Goal: Information Seeking & Learning: Learn about a topic

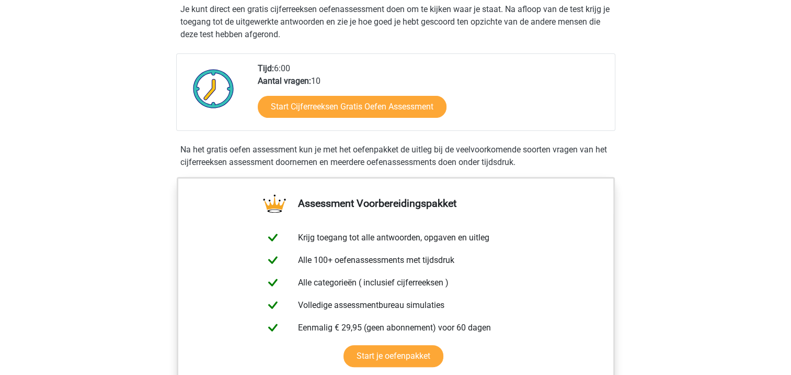
scroll to position [314, 0]
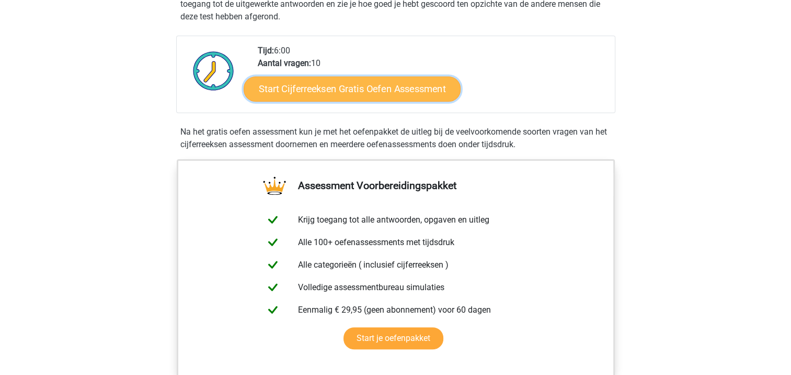
click at [401, 101] on link "Start Cijferreeksen Gratis Oefen Assessment" at bounding box center [352, 88] width 217 height 25
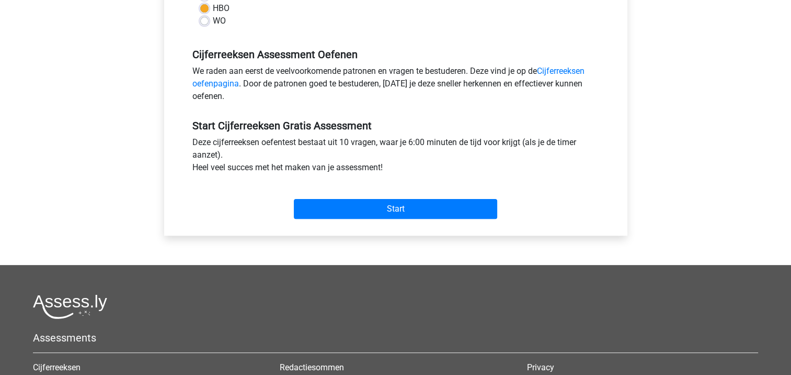
scroll to position [297, 0]
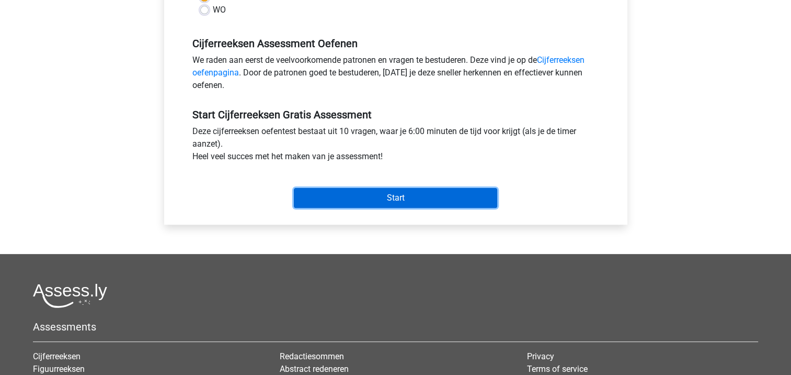
click at [423, 197] on input "Start" at bounding box center [395, 198] width 203 height 20
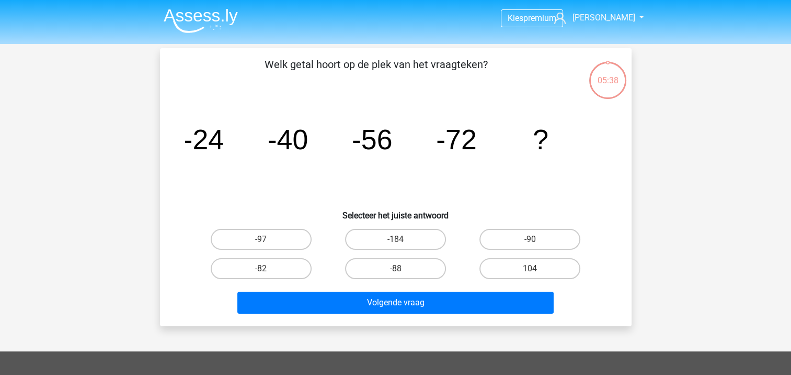
click at [402, 271] on input "-88" at bounding box center [398, 271] width 7 height 7
radio input "true"
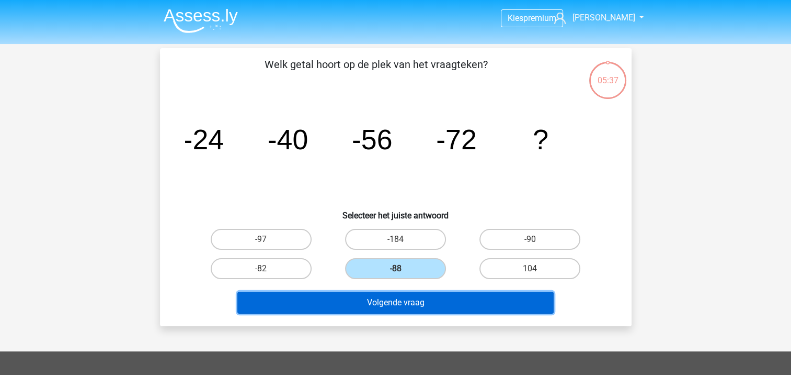
click at [395, 310] on button "Volgende vraag" at bounding box center [395, 302] width 316 height 22
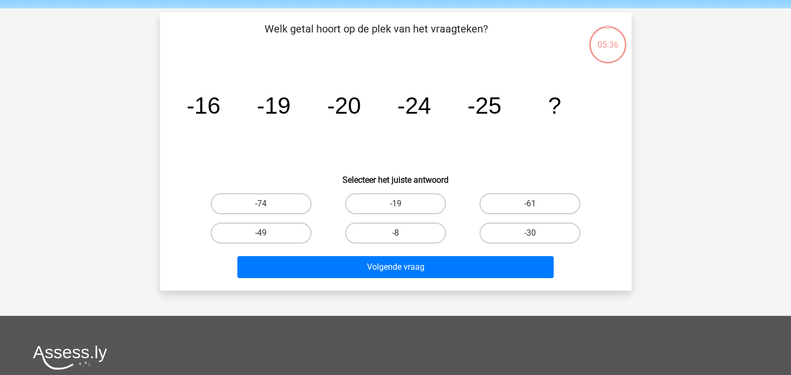
scroll to position [48, 0]
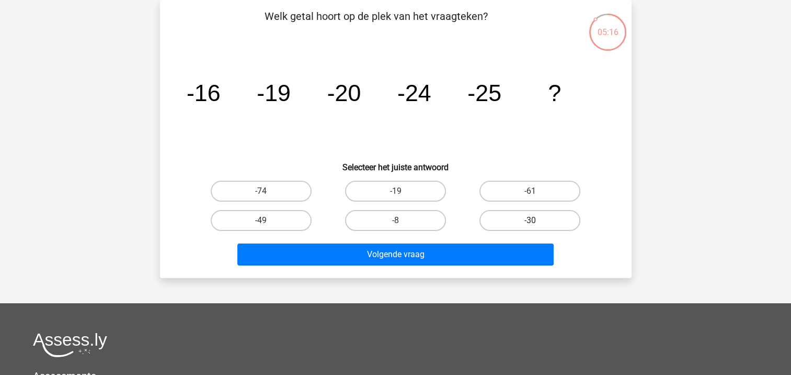
click at [540, 221] on label "-30" at bounding box center [530, 220] width 101 height 21
click at [537, 221] on input "-30" at bounding box center [533, 223] width 7 height 7
radio input "true"
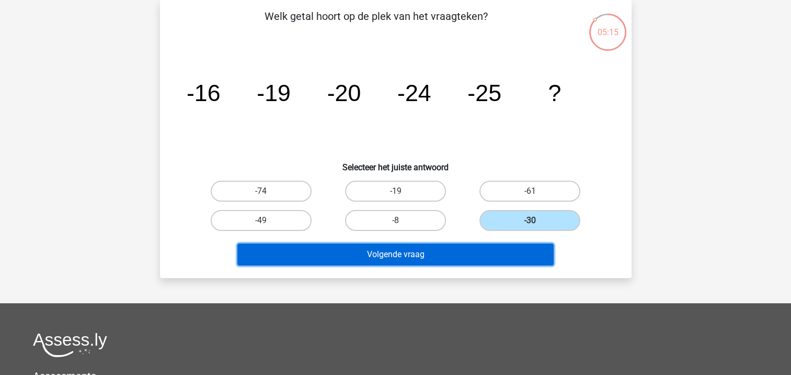
click at [483, 249] on button "Volgende vraag" at bounding box center [395, 254] width 316 height 22
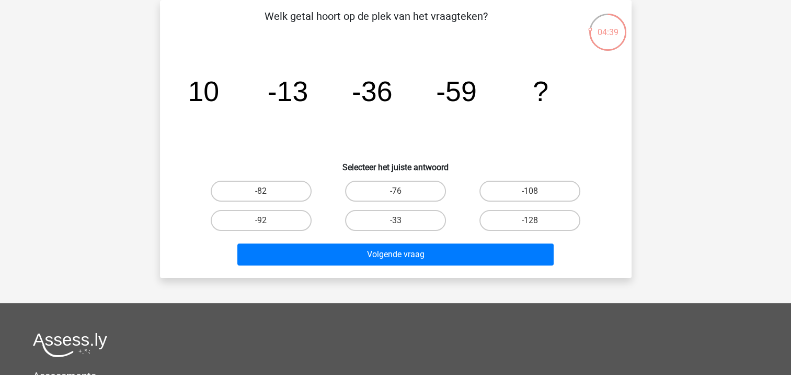
click at [266, 195] on input "-82" at bounding box center [264, 194] width 7 height 7
radio input "true"
click at [338, 266] on div "Volgende vraag" at bounding box center [396, 256] width 404 height 26
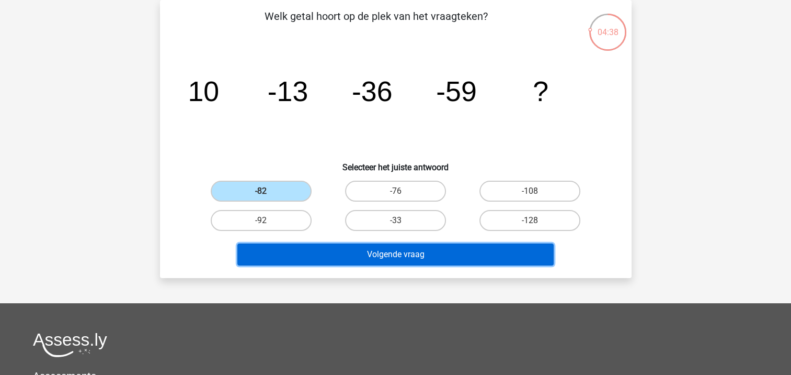
click at [338, 254] on button "Volgende vraag" at bounding box center [395, 254] width 316 height 22
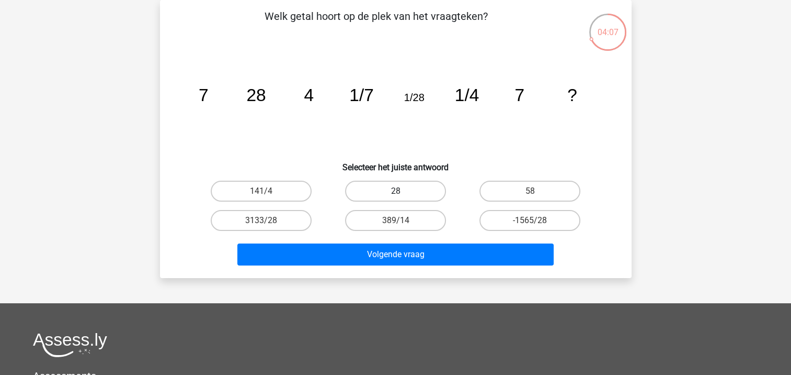
click at [393, 186] on label "28" at bounding box center [395, 190] width 101 height 21
click at [395, 191] on input "28" at bounding box center [398, 194] width 7 height 7
radio input "true"
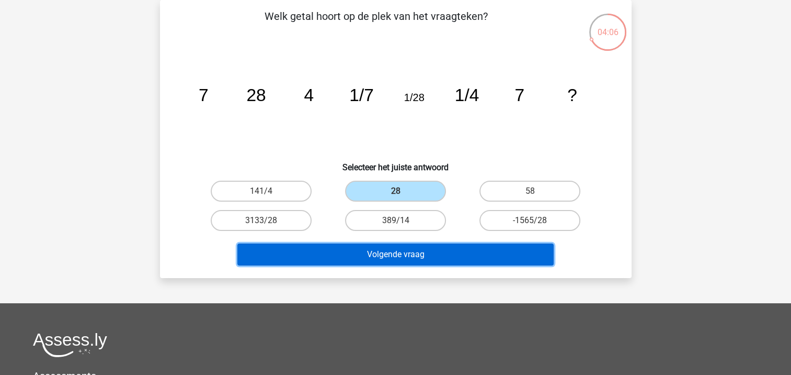
click at [383, 251] on button "Volgende vraag" at bounding box center [395, 254] width 316 height 22
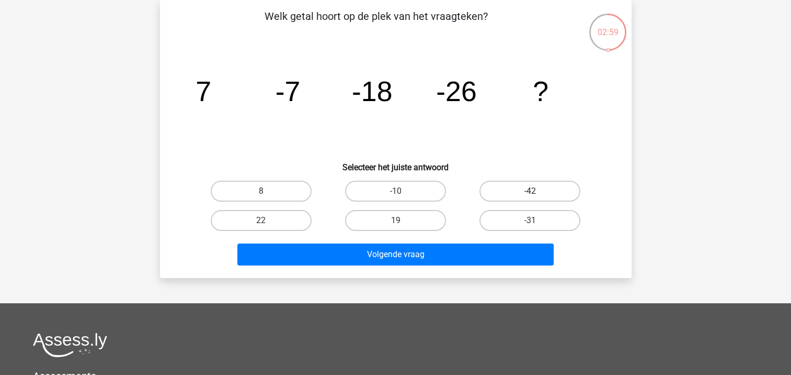
click at [525, 199] on label "-42" at bounding box center [530, 190] width 101 height 21
click at [530, 198] on input "-42" at bounding box center [533, 194] width 7 height 7
radio input "true"
click at [520, 214] on label "-31" at bounding box center [530, 220] width 101 height 21
click at [530, 220] on input "-31" at bounding box center [533, 223] width 7 height 7
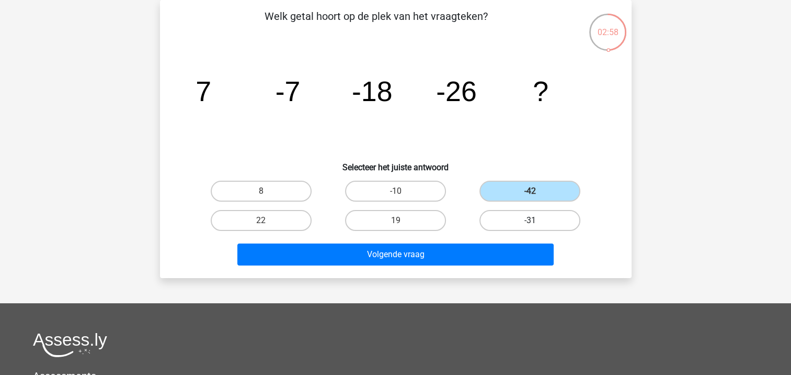
radio input "true"
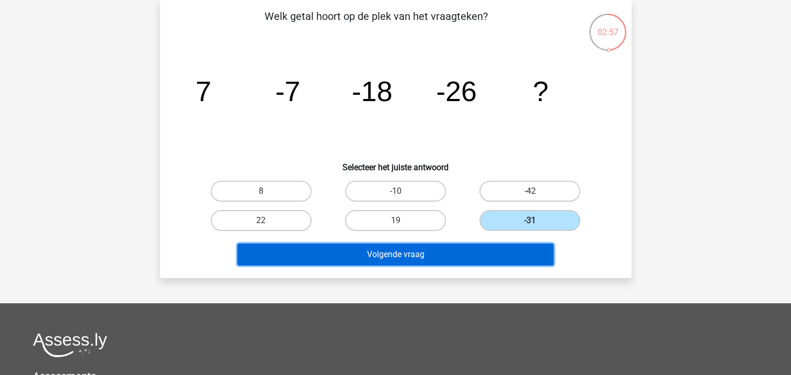
click at [458, 253] on button "Volgende vraag" at bounding box center [395, 254] width 316 height 22
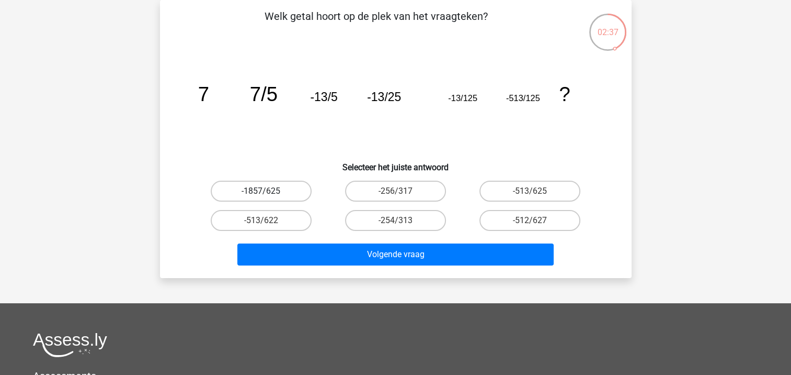
click at [277, 197] on label "-1857/625" at bounding box center [261, 190] width 101 height 21
click at [268, 197] on input "-1857/625" at bounding box center [264, 194] width 7 height 7
radio input "true"
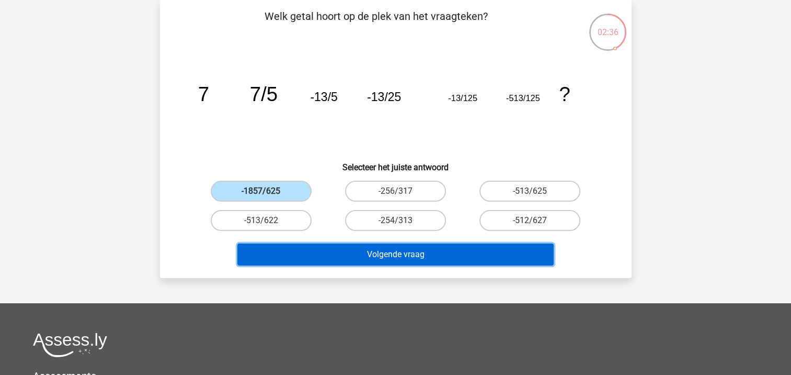
click at [316, 253] on button "Volgende vraag" at bounding box center [395, 254] width 316 height 22
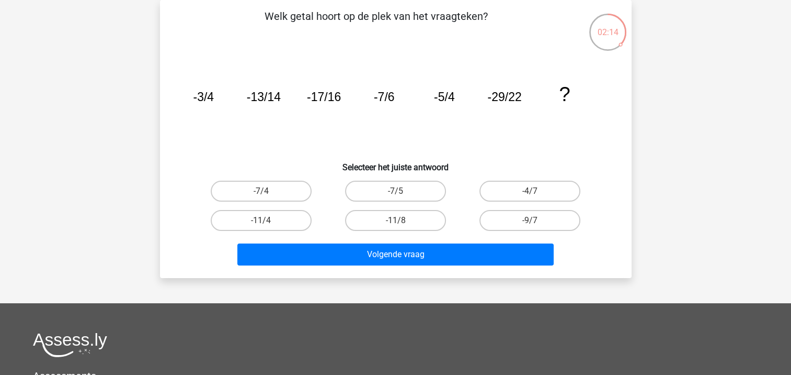
click at [422, 104] on icon "image/svg+xml -3/4 -13/14 -17/16 -7/6 -5/4 -29/22 ?" at bounding box center [396, 101] width 422 height 106
click at [294, 189] on label "-7/4" at bounding box center [261, 190] width 101 height 21
click at [268, 191] on input "-7/4" at bounding box center [264, 194] width 7 height 7
radio input "true"
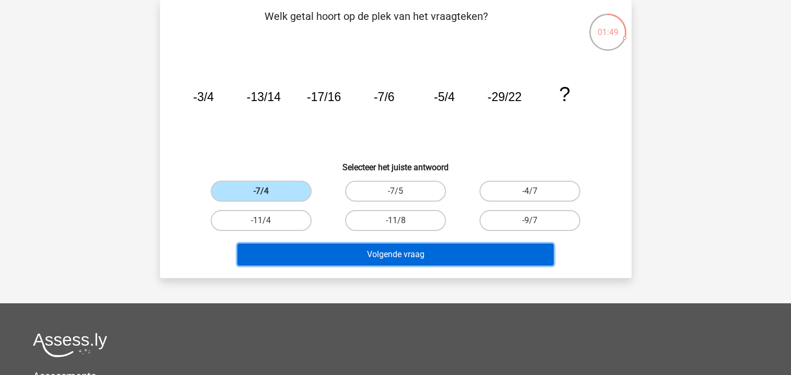
drag, startPoint x: 349, startPoint y: 253, endPoint x: 341, endPoint y: 252, distance: 8.4
click at [341, 252] on button "Volgende vraag" at bounding box center [395, 254] width 316 height 22
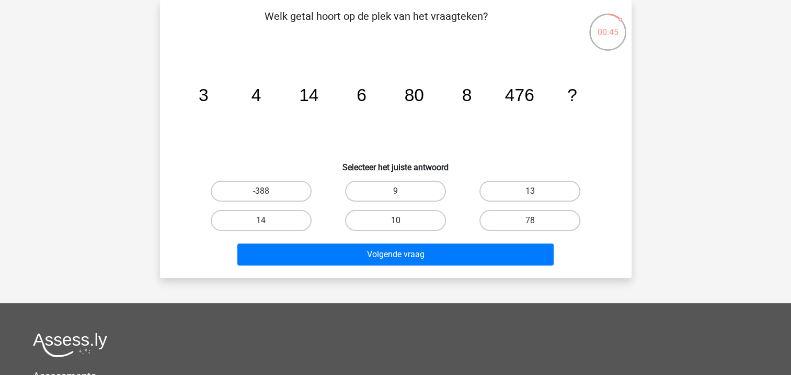
click at [391, 221] on label "10" at bounding box center [395, 220] width 101 height 21
click at [395, 221] on input "10" at bounding box center [398, 223] width 7 height 7
radio input "true"
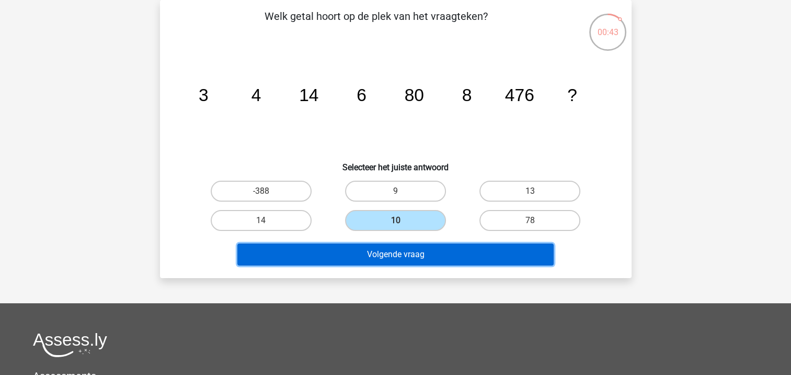
click at [391, 255] on button "Volgende vraag" at bounding box center [395, 254] width 316 height 22
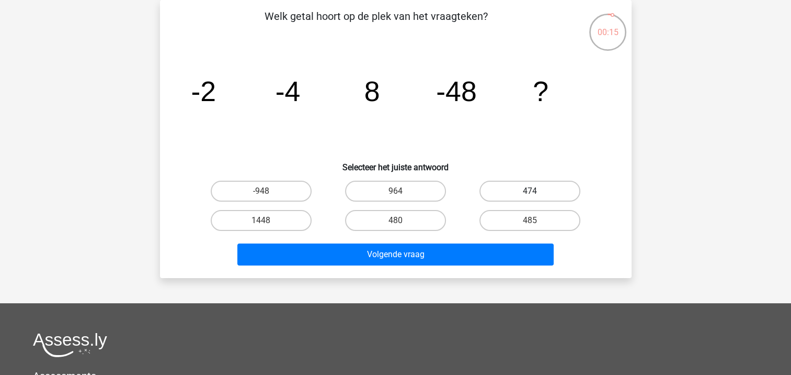
click at [520, 184] on label "474" at bounding box center [530, 190] width 101 height 21
click at [530, 191] on input "474" at bounding box center [533, 194] width 7 height 7
radio input "true"
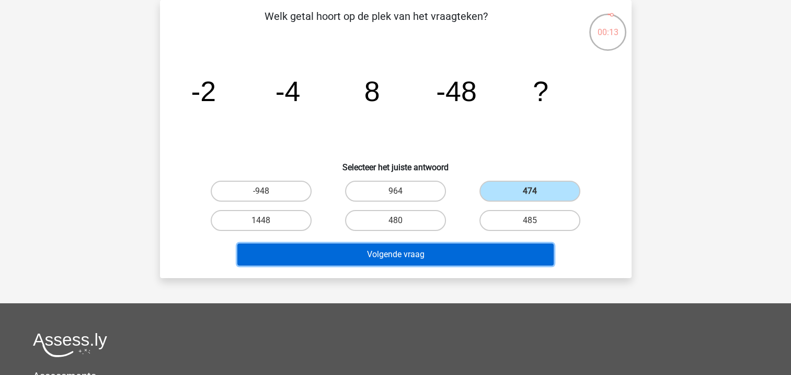
drag, startPoint x: 474, startPoint y: 249, endPoint x: 461, endPoint y: 252, distance: 13.3
click at [461, 252] on button "Volgende vraag" at bounding box center [395, 254] width 316 height 22
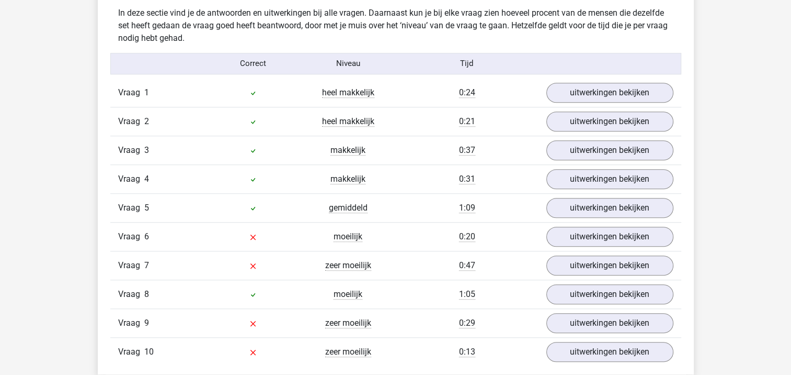
scroll to position [827, 0]
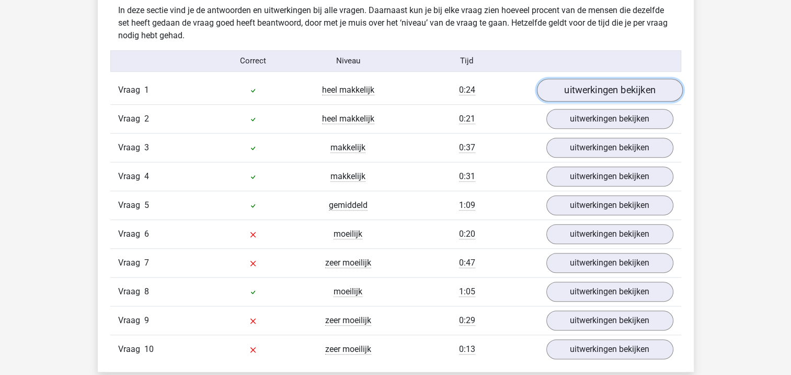
click at [603, 95] on link "uitwerkingen bekijken" at bounding box center [610, 89] width 146 height 23
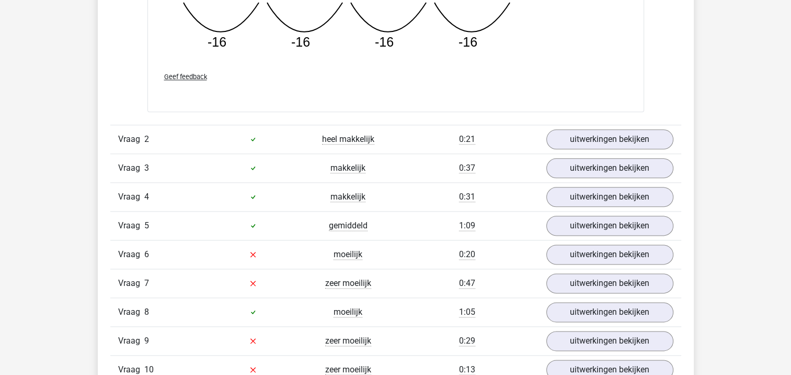
scroll to position [1287, 0]
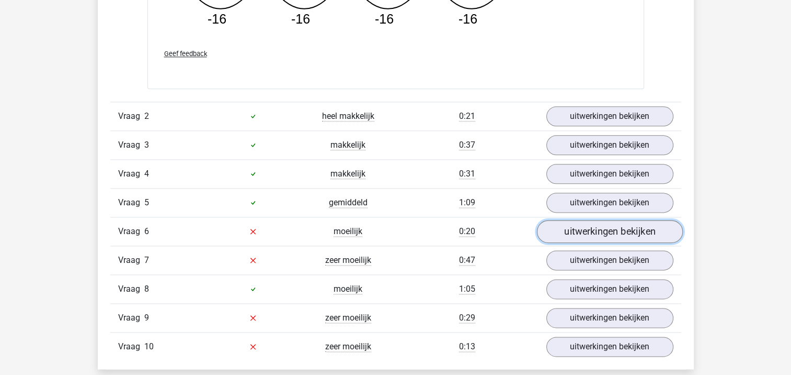
click at [603, 222] on link "uitwerkingen bekijken" at bounding box center [610, 231] width 146 height 23
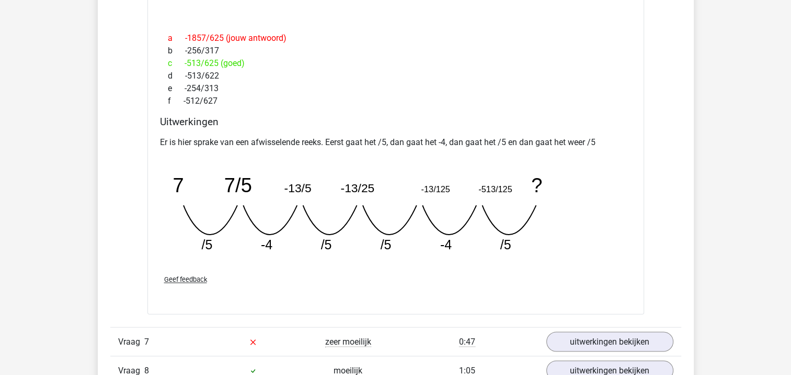
scroll to position [1670, 0]
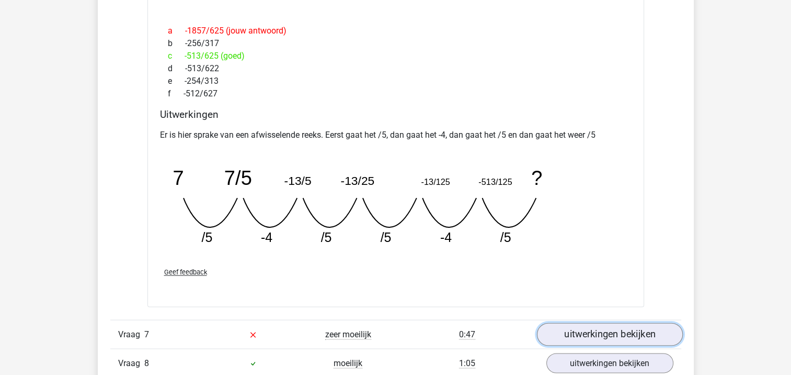
click at [606, 334] on link "uitwerkingen bekijken" at bounding box center [610, 333] width 146 height 23
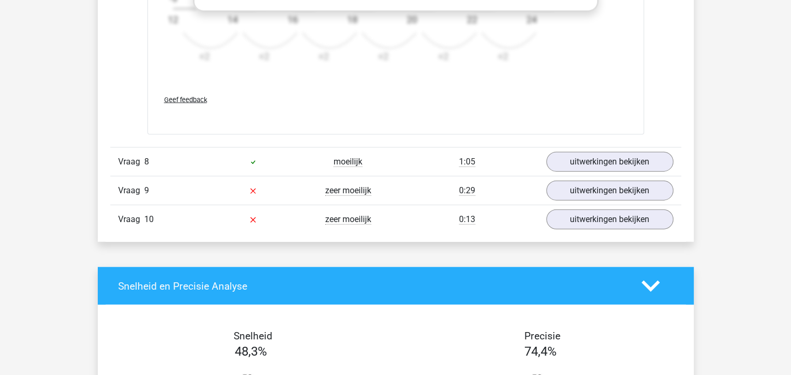
scroll to position [2521, 0]
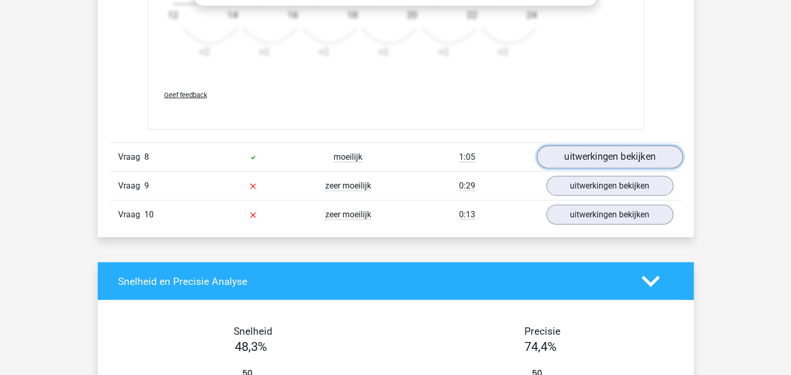
click at [618, 157] on link "uitwerkingen bekijken" at bounding box center [610, 156] width 146 height 23
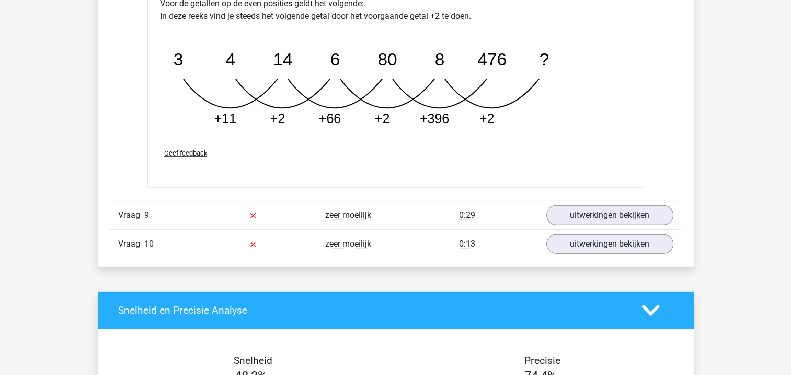
scroll to position [3007, 0]
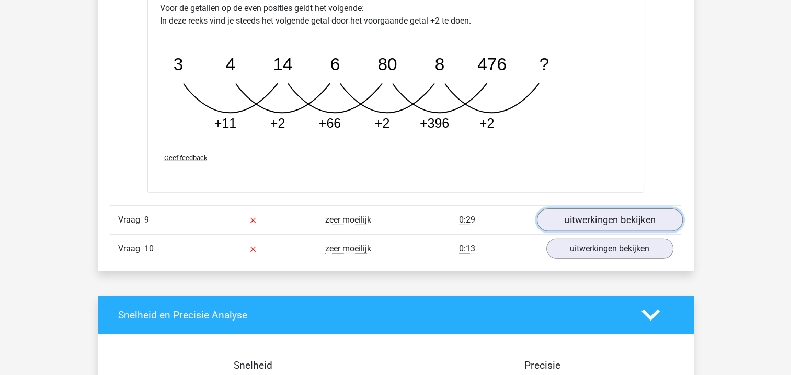
click at [647, 216] on link "uitwerkingen bekijken" at bounding box center [610, 219] width 146 height 23
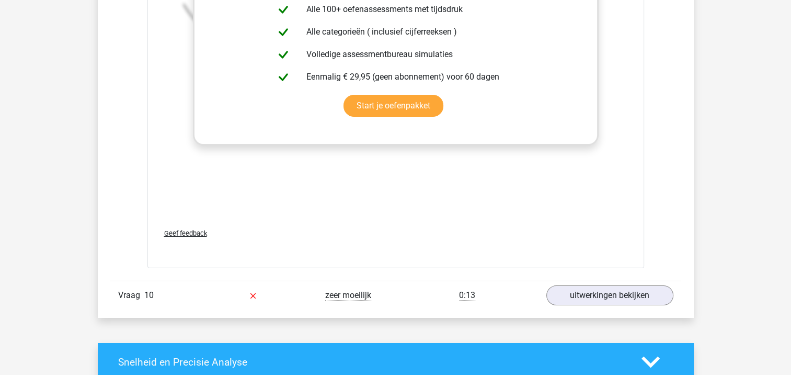
scroll to position [3611, 0]
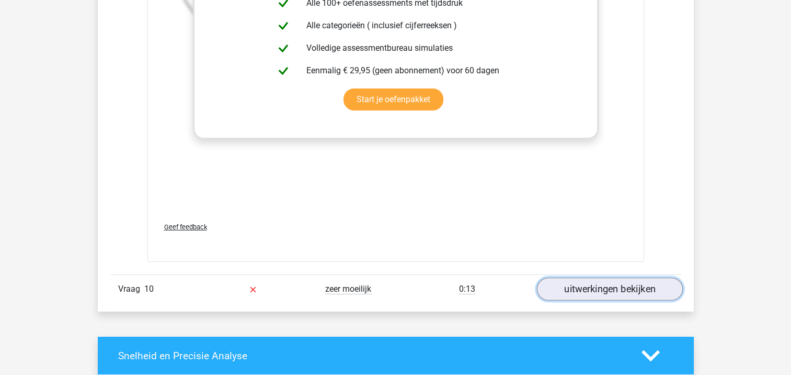
click at [654, 287] on link "uitwerkingen bekijken" at bounding box center [610, 289] width 146 height 23
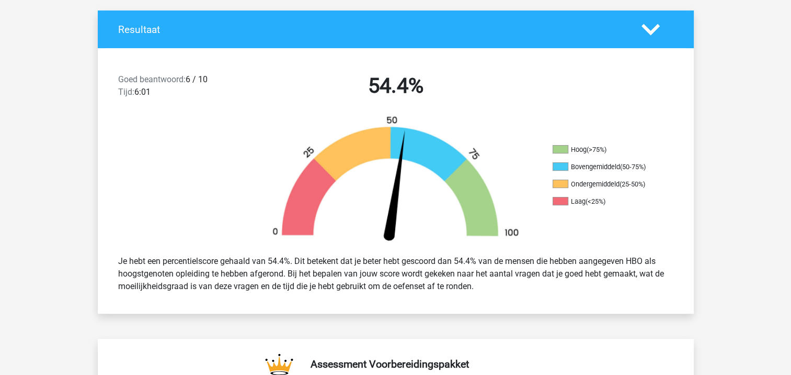
scroll to position [204, 0]
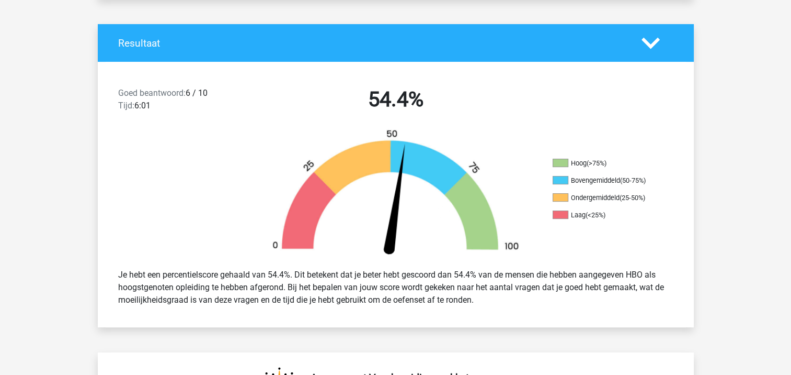
drag, startPoint x: 761, startPoint y: 44, endPoint x: 643, endPoint y: 29, distance: 118.6
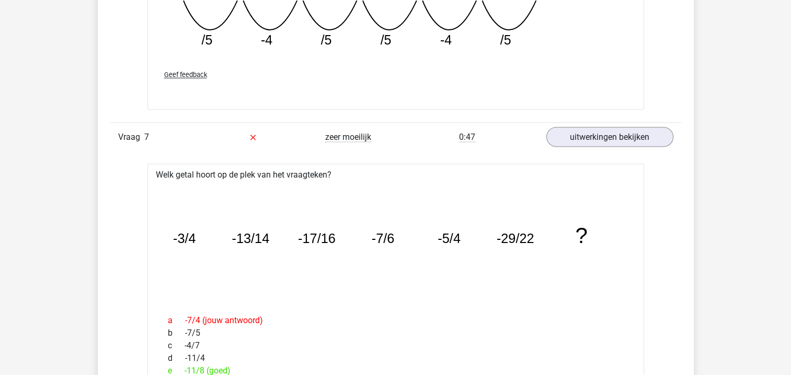
scroll to position [0, 0]
